Goal: Task Accomplishment & Management: Use online tool/utility

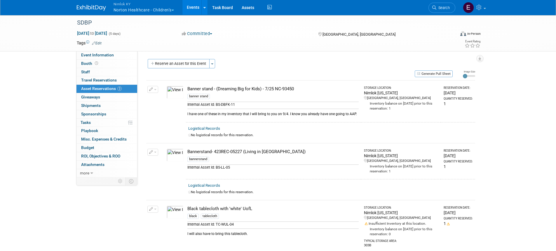
click at [192, 7] on link "Events" at bounding box center [192, 7] width 21 height 15
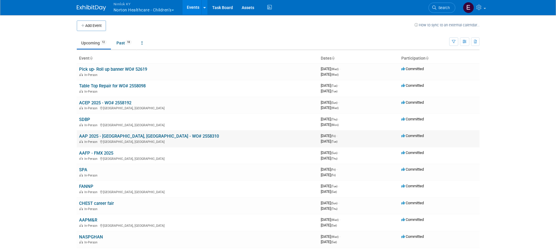
click at [94, 136] on link "AAP 2025 - [GEOGRAPHIC_DATA], [GEOGRAPHIC_DATA] - WO# 2558310" at bounding box center [149, 135] width 140 height 5
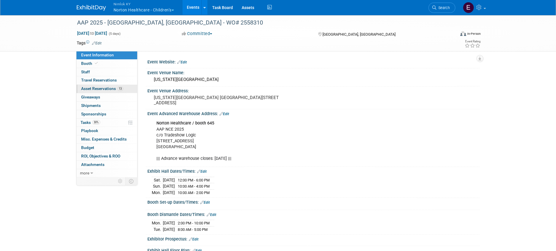
click at [104, 88] on span "Asset Reservations 13" at bounding box center [102, 88] width 42 height 5
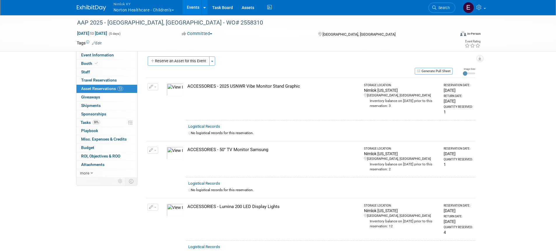
drag, startPoint x: 284, startPoint y: 119, endPoint x: 296, endPoint y: 118, distance: 12.4
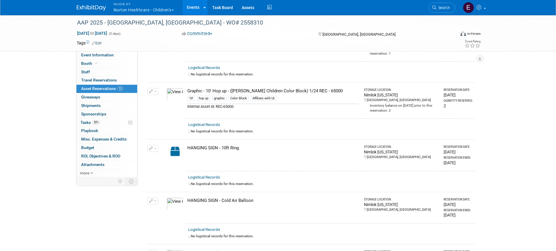
scroll to position [540, 0]
drag, startPoint x: 326, startPoint y: 92, endPoint x: 182, endPoint y: 90, distance: 143.8
click at [182, 90] on tr "Change Reservation Manage Logistical Records Cancel Reservation" at bounding box center [310, 102] width 329 height 36
copy tr "10047893-10718634-58b99b24-d64c-4cc5-a3b1-eceff6077b21.jpg Graphic - 10' Hop up…"
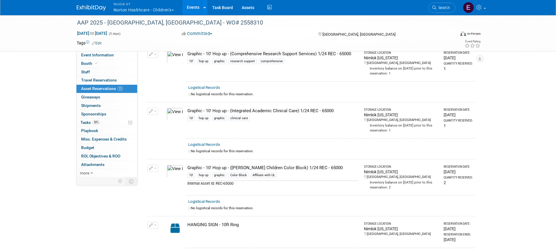
scroll to position [457, 0]
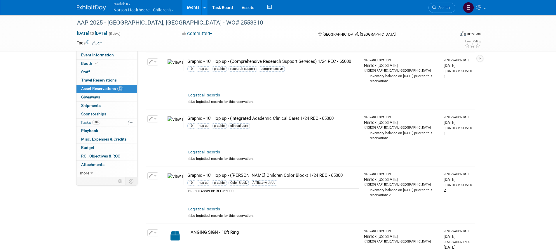
drag, startPoint x: 336, startPoint y: 119, endPoint x: 185, endPoint y: 120, distance: 151.4
click at [185, 120] on tr "Change Reservation Manage Logistical Records Cancel Reservation" at bounding box center [310, 128] width 329 height 36
copy tr "10047893-10718633-579c0029-6a2e-4601-98d4-459c807e0354.jpg Graphic - 10' Hop up…"
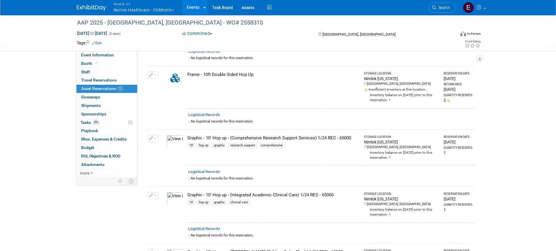
scroll to position [367, 0]
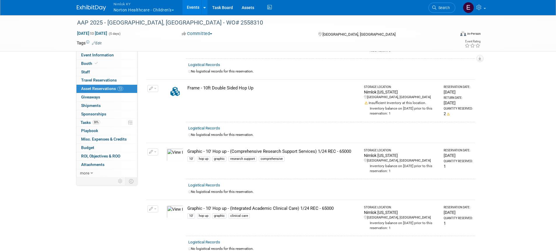
drag, startPoint x: 350, startPoint y: 151, endPoint x: 256, endPoint y: 151, distance: 93.9
click at [256, 151] on div "Graphic - 10' Hop up - (Comprehensive Research Support Services) 1/24 REC - 650…" at bounding box center [272, 151] width 171 height 6
click at [260, 152] on div "Graphic - 10' Hop up - (Comprehensive Research Support Services) 1/24 REC - 650…" at bounding box center [272, 151] width 171 height 6
drag, startPoint x: 188, startPoint y: 151, endPoint x: 351, endPoint y: 149, distance: 163.3
click at [351, 149] on div "Graphic - 10' Hop up - (Comprehensive Research Support Services) 1/24 REC - 650…" at bounding box center [272, 151] width 171 height 6
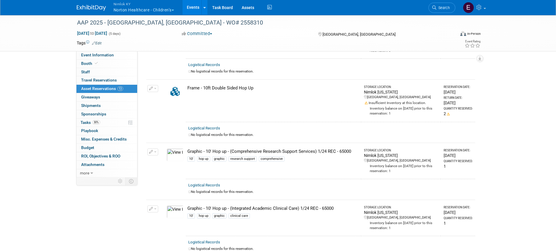
copy div "Graphic - 10' Hop up - (Comprehensive Research Support Services) 1/24 REC - 650…"
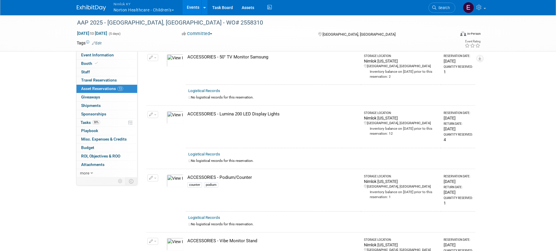
scroll to position [0, 0]
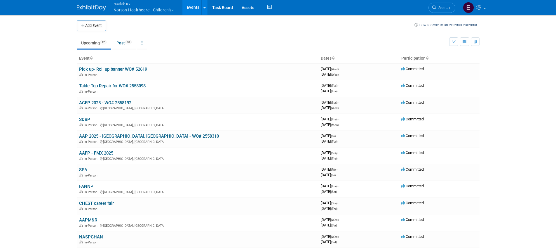
click at [156, 9] on button "Nimlok KY Norton Healthcare - Children’s" at bounding box center [147, 7] width 68 height 15
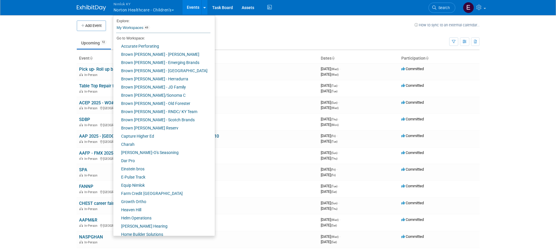
click at [156, 9] on button "Nimlok KY Norton Healthcare - Children’s" at bounding box center [147, 7] width 68 height 15
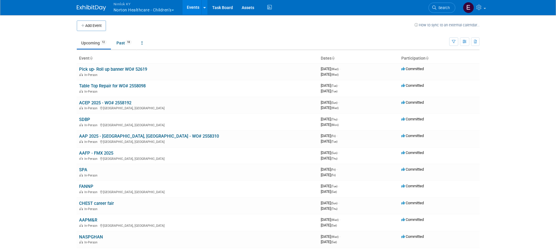
click at [156, 9] on button "Nimlok KY Norton Healthcare - Children’s" at bounding box center [147, 7] width 68 height 15
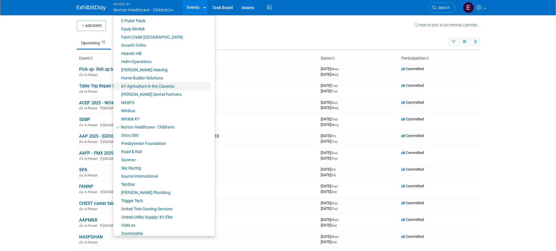
scroll to position [160, 0]
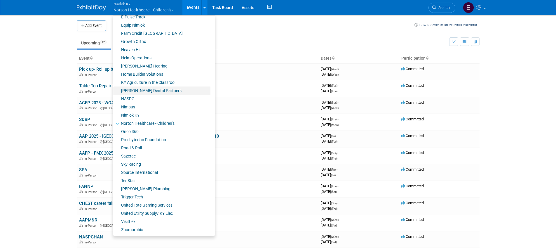
click at [141, 92] on link "[PERSON_NAME] Dental Partners" at bounding box center [161, 90] width 97 height 8
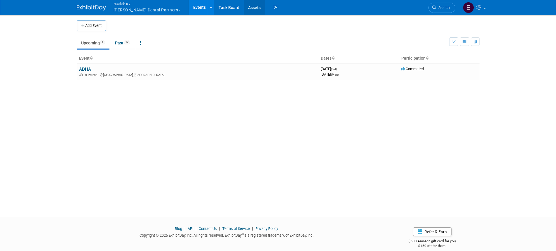
click at [244, 10] on link "Assets" at bounding box center [254, 7] width 21 height 15
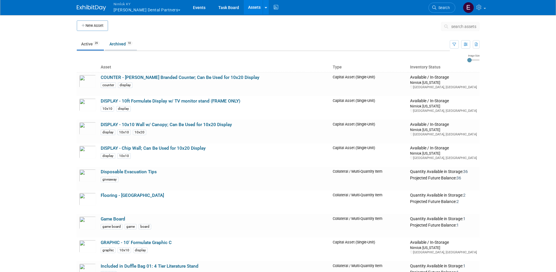
click at [118, 41] on link "Archived 10" at bounding box center [121, 44] width 32 height 11
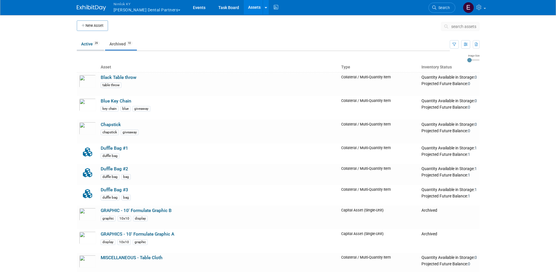
click at [99, 47] on link "Active 29" at bounding box center [90, 44] width 27 height 11
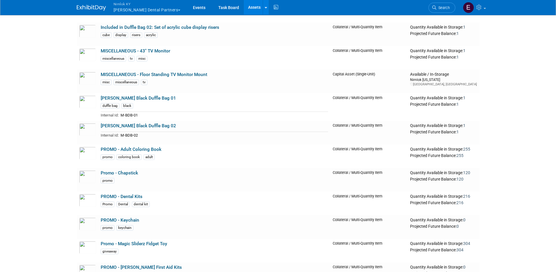
scroll to position [334, 0]
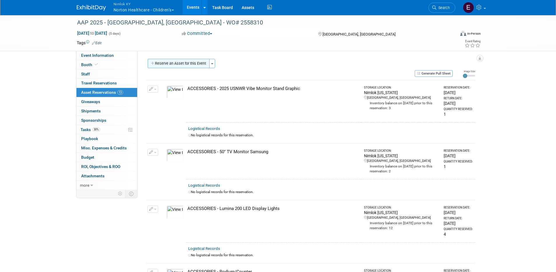
click at [160, 61] on button "Reserve an Asset for this Event" at bounding box center [179, 63] width 62 height 9
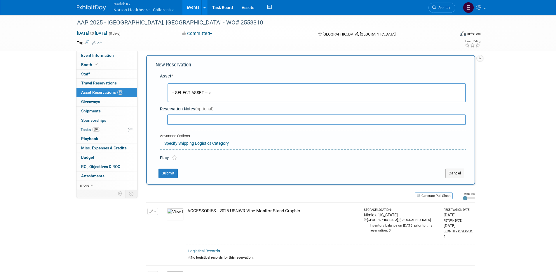
scroll to position [6, 0]
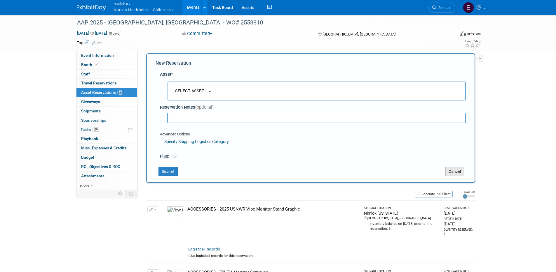
click at [453, 172] on button "Cancel" at bounding box center [454, 171] width 19 height 9
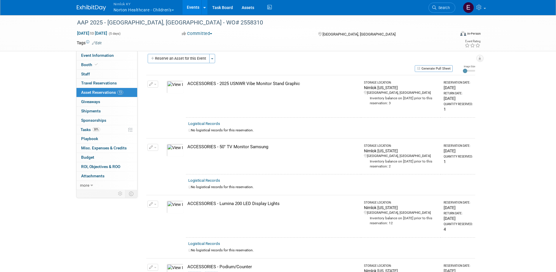
scroll to position [0, 0]
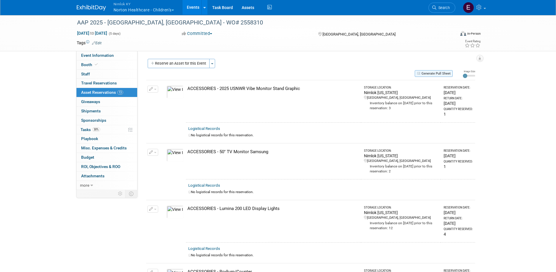
click at [442, 72] on button "Generate Pull Sheet" at bounding box center [433, 73] width 38 height 7
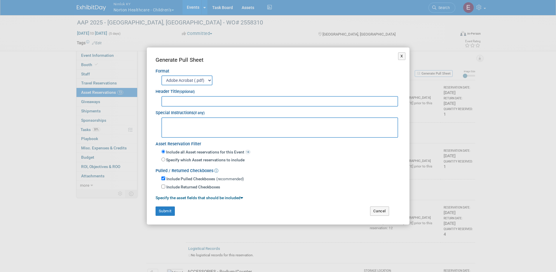
click at [242, 99] on input "text" at bounding box center [279, 101] width 237 height 11
type input "WO# 2558310"
click at [180, 128] on textarea at bounding box center [279, 128] width 237 height 20
type textarea "- TWW TO PICKUP ON WED. 9/10/25 - SUSAN TO DROP OFF GIVEAWAYS ON THU. 9/4/25"
click at [166, 214] on button "Submit" at bounding box center [164, 211] width 19 height 9
